Goal: Information Seeking & Learning: Learn about a topic

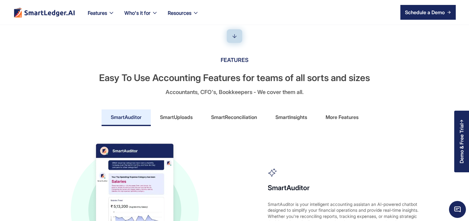
scroll to position [266, 0]
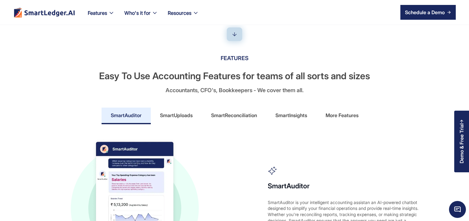
click at [340, 117] on div "More Features" at bounding box center [342, 115] width 33 height 10
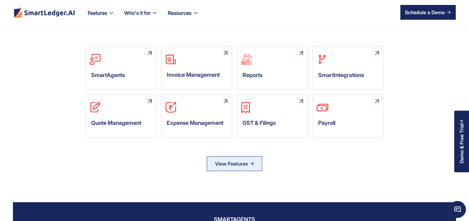
scroll to position [384, 0]
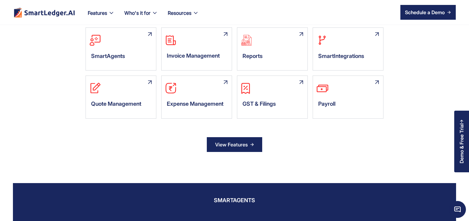
click at [243, 145] on div "View Features" at bounding box center [231, 145] width 33 height 10
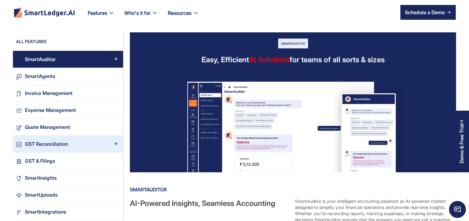
click at [84, 148] on link "GST Reconciliation" at bounding box center [68, 144] width 110 height 17
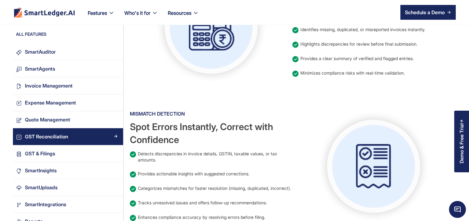
scroll to position [325, 0]
